Goal: Navigation & Orientation: Find specific page/section

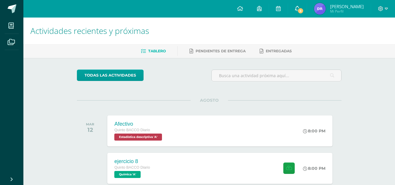
click at [307, 5] on link "3" at bounding box center [297, 9] width 19 height 18
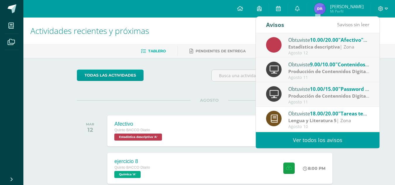
click at [312, 48] on strong "Estadística descriptiva" at bounding box center [313, 47] width 51 height 6
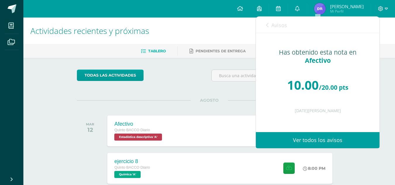
click at [389, 31] on div "Actividades recientes y próximas" at bounding box center [208, 31] width 371 height 27
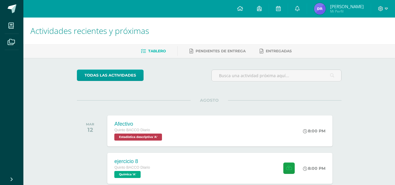
click at [330, 10] on link "Daniel Mi Perfil" at bounding box center [339, 9] width 64 height 18
click at [332, 6] on link "Daniel Mi Perfil" at bounding box center [339, 9] width 64 height 18
click at [307, 13] on link at bounding box center [297, 9] width 19 height 18
